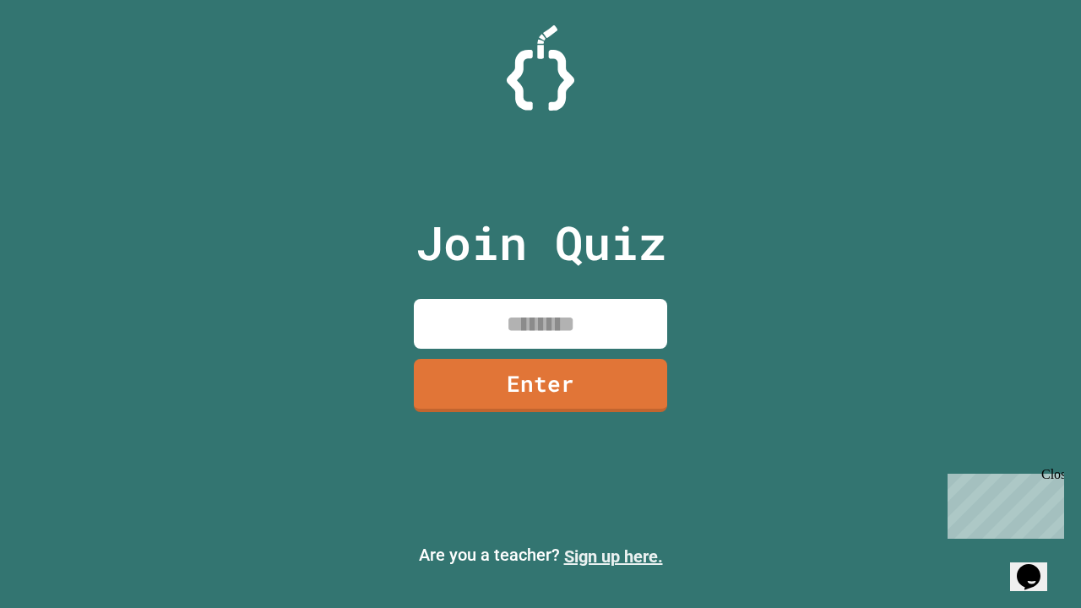
click at [613, 557] on link "Sign up here." at bounding box center [613, 556] width 99 height 20
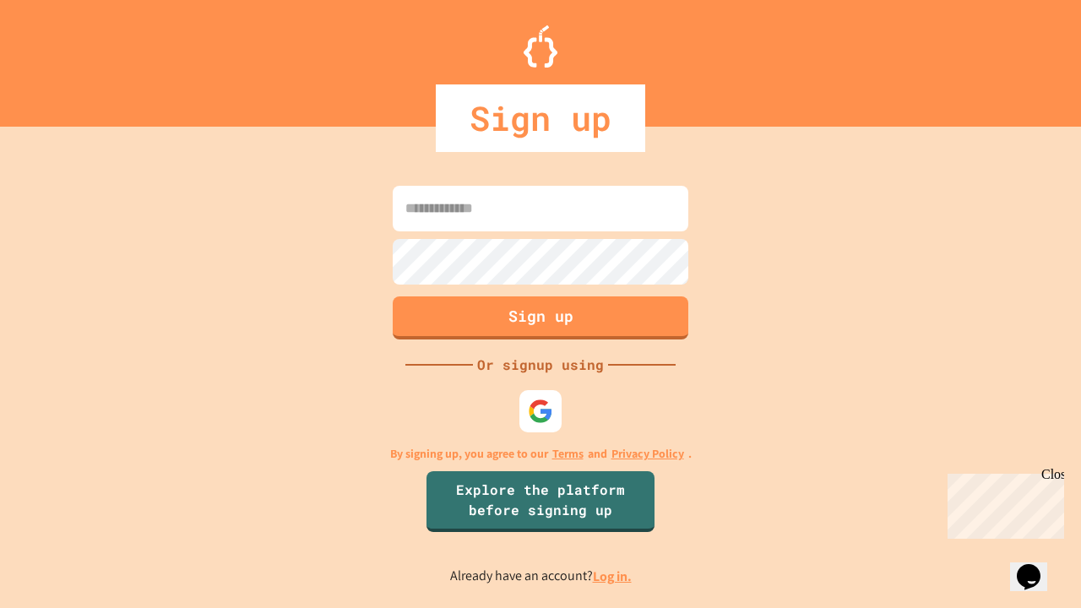
click at [613, 576] on link "Log in." at bounding box center [612, 577] width 39 height 18
